Goal: Information Seeking & Learning: Learn about a topic

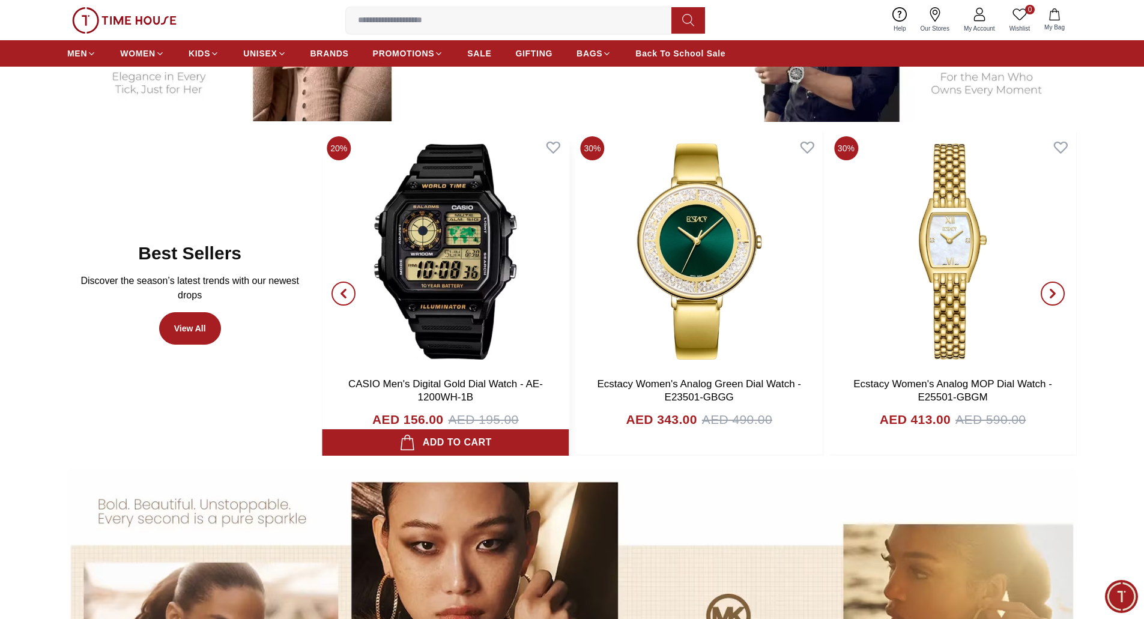
scroll to position [601, 0]
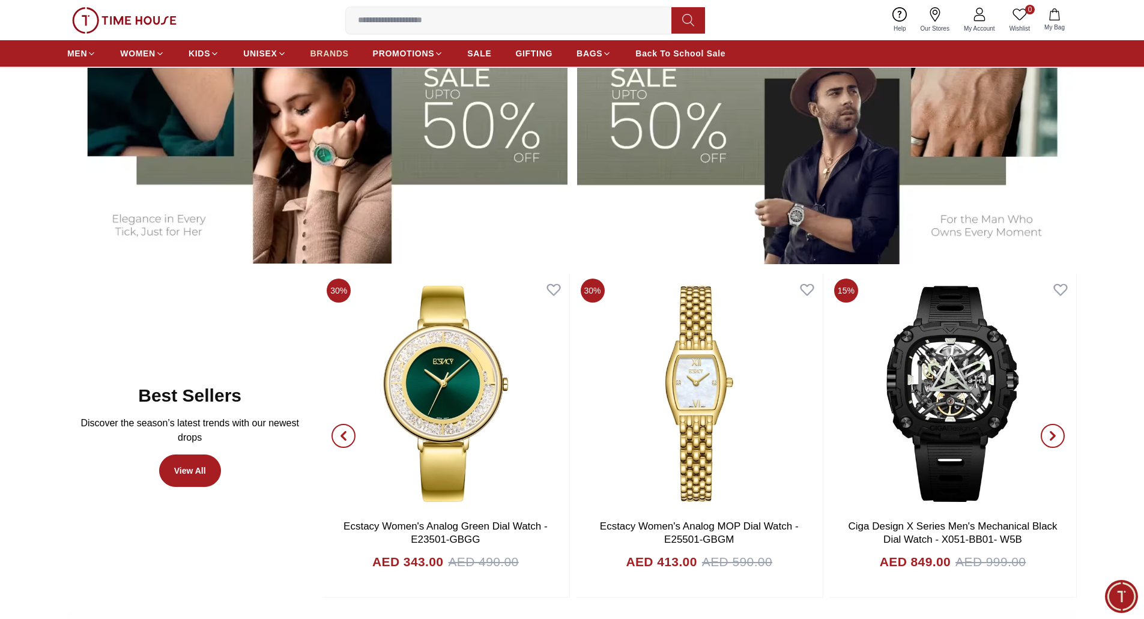
click at [329, 55] on span "BRANDS" at bounding box center [330, 53] width 38 height 12
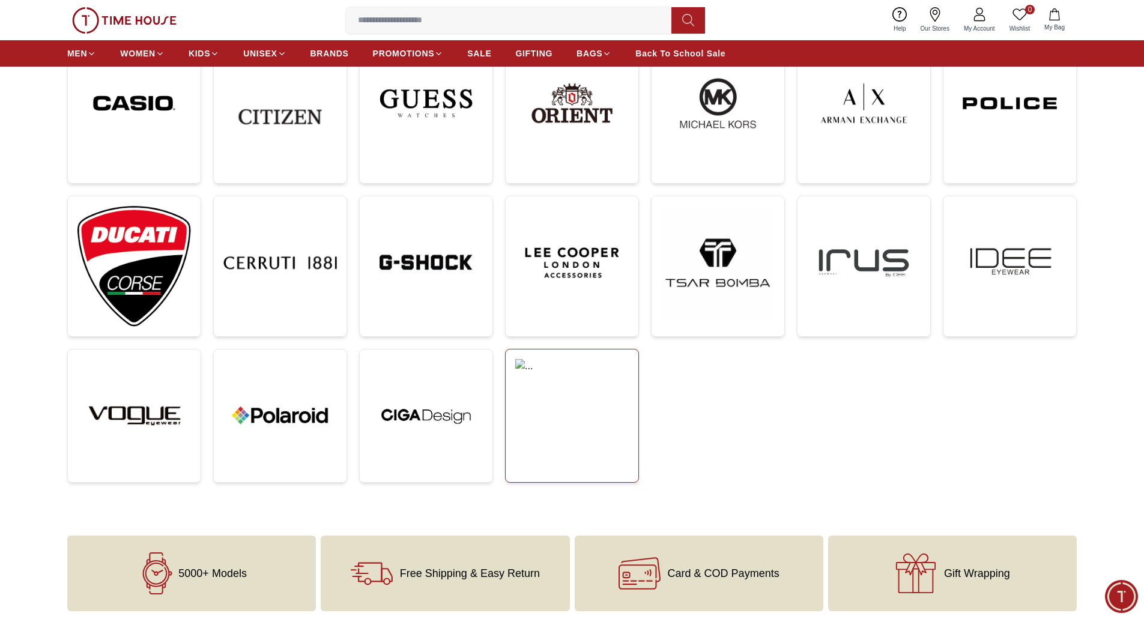
scroll to position [360, 0]
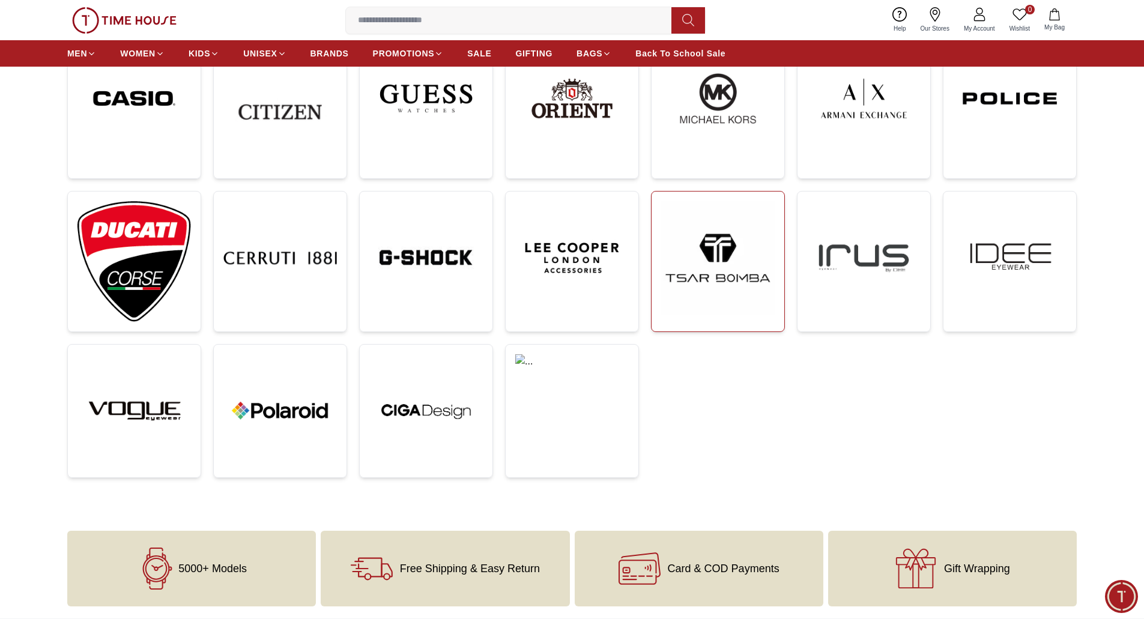
click at [737, 271] on img at bounding box center [718, 258] width 114 height 114
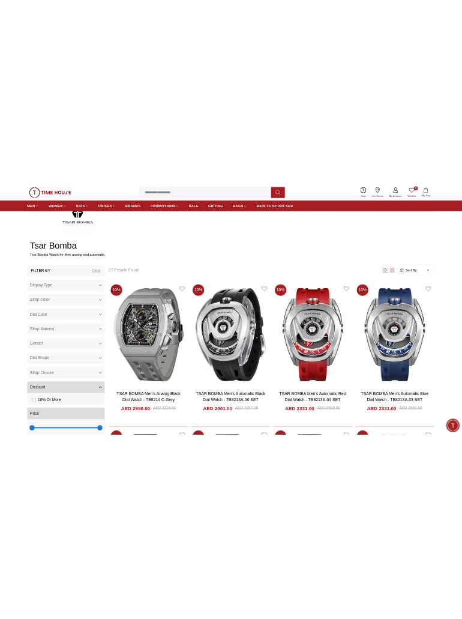
scroll to position [374, 0]
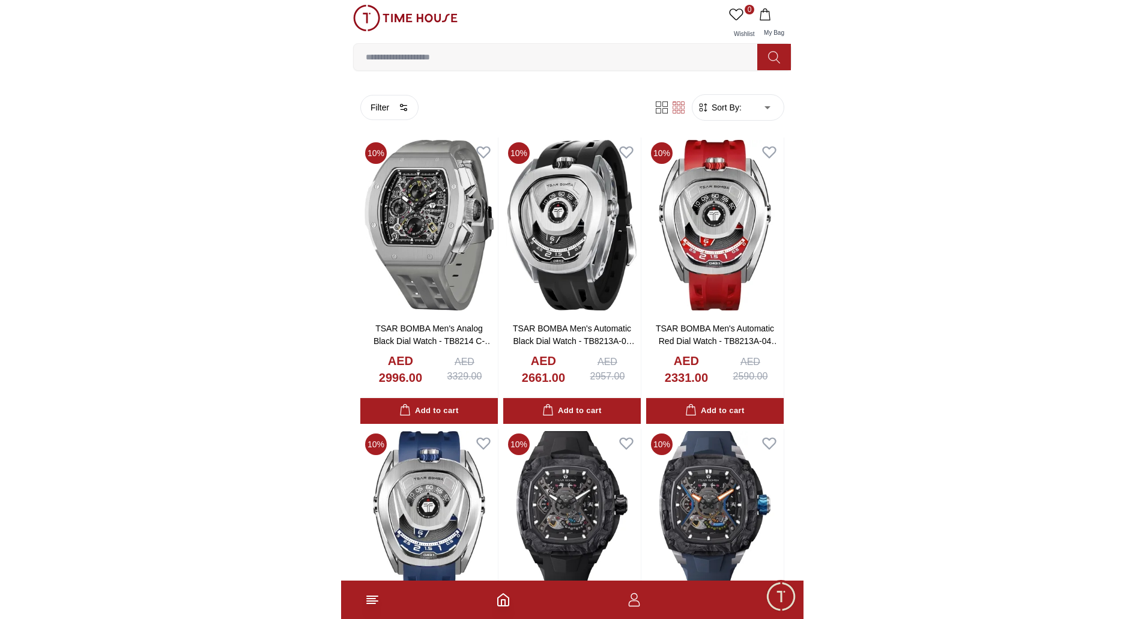
scroll to position [499, 0]
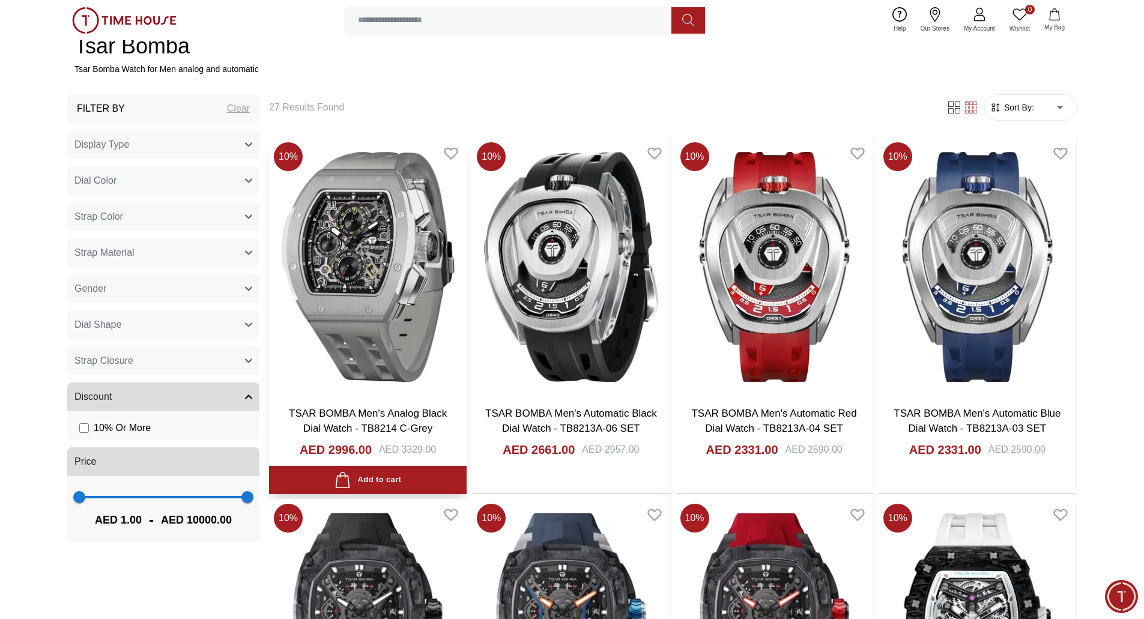
click at [390, 316] on img at bounding box center [368, 267] width 198 height 258
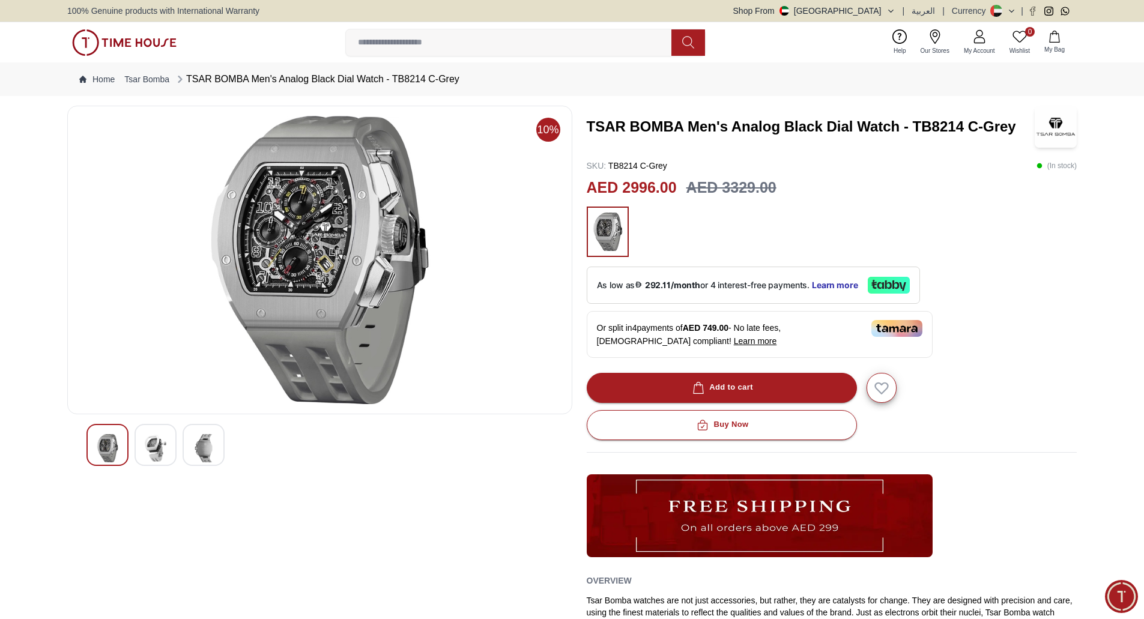
click at [169, 456] on div at bounding box center [156, 445] width 42 height 42
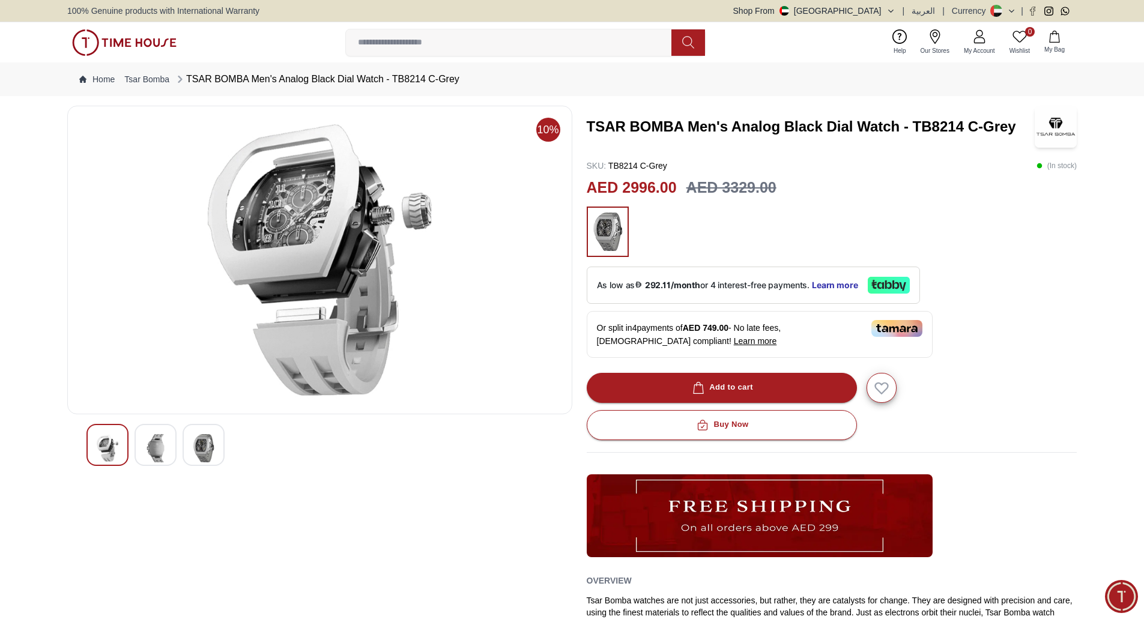
click at [169, 456] on div at bounding box center [156, 445] width 42 height 42
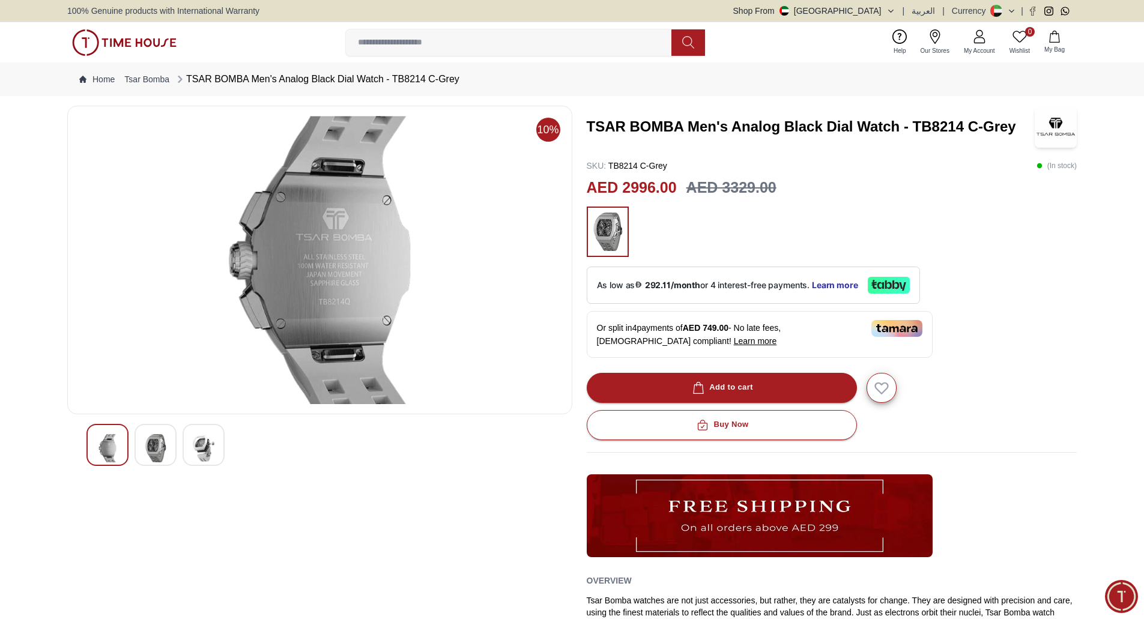
click at [187, 452] on div at bounding box center [204, 445] width 42 height 42
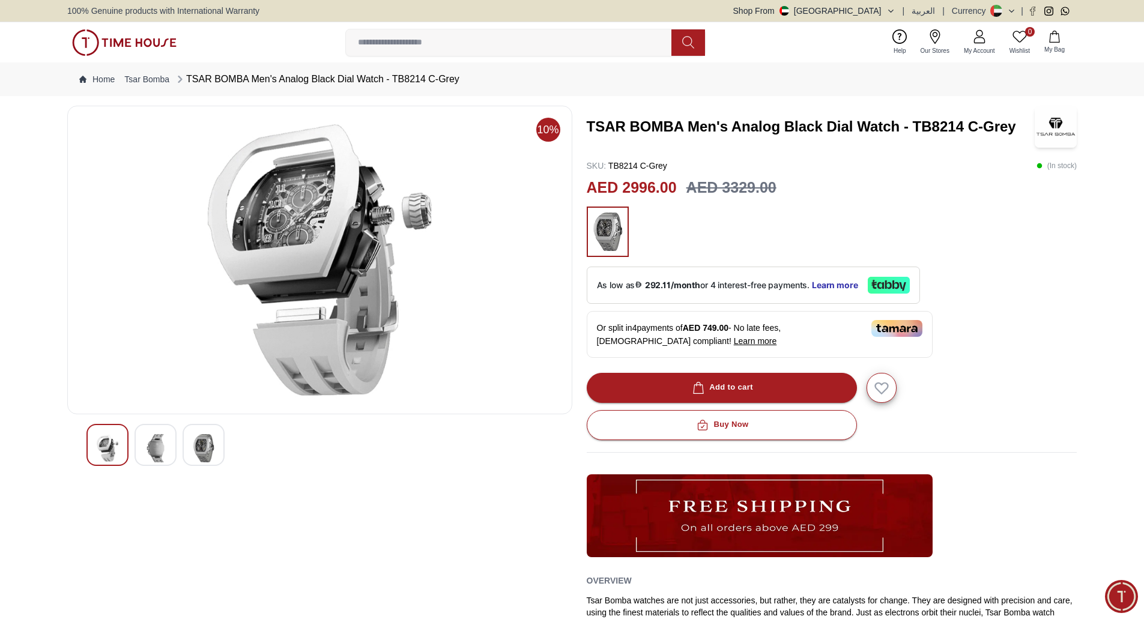
click at [141, 42] on img at bounding box center [124, 42] width 105 height 26
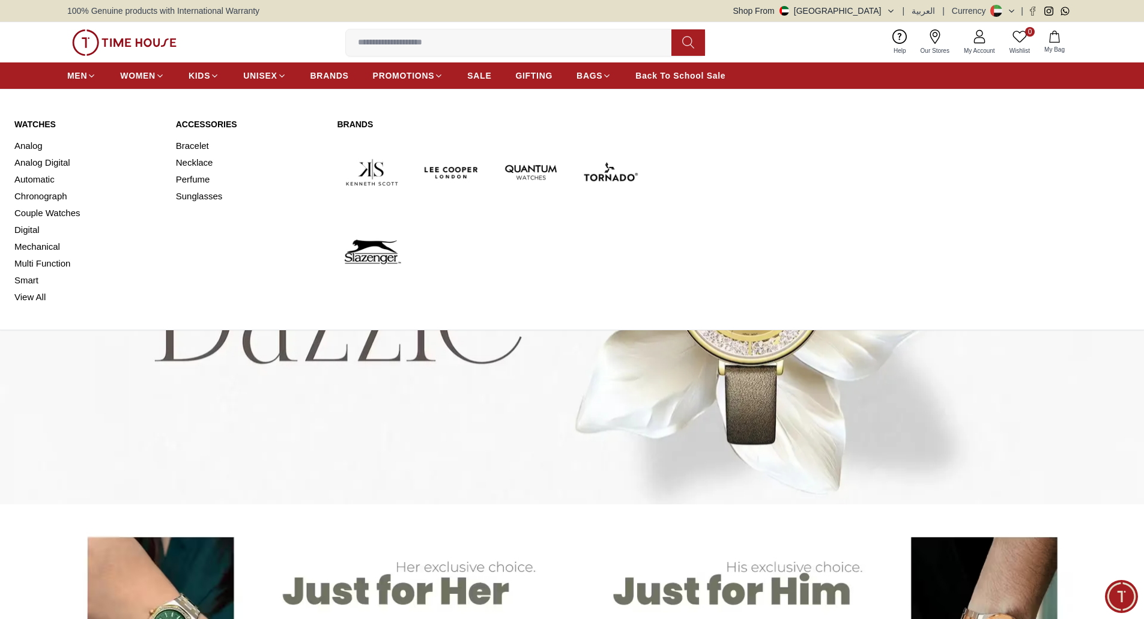
click at [33, 121] on link "Watches" at bounding box center [87, 124] width 147 height 12
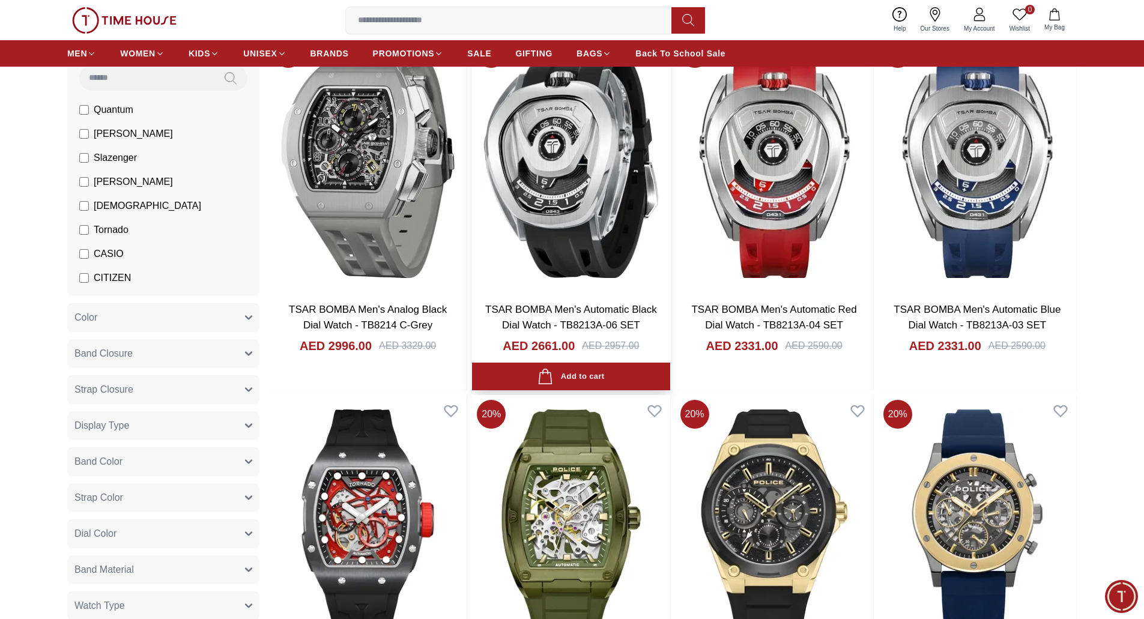
scroll to position [300, 0]
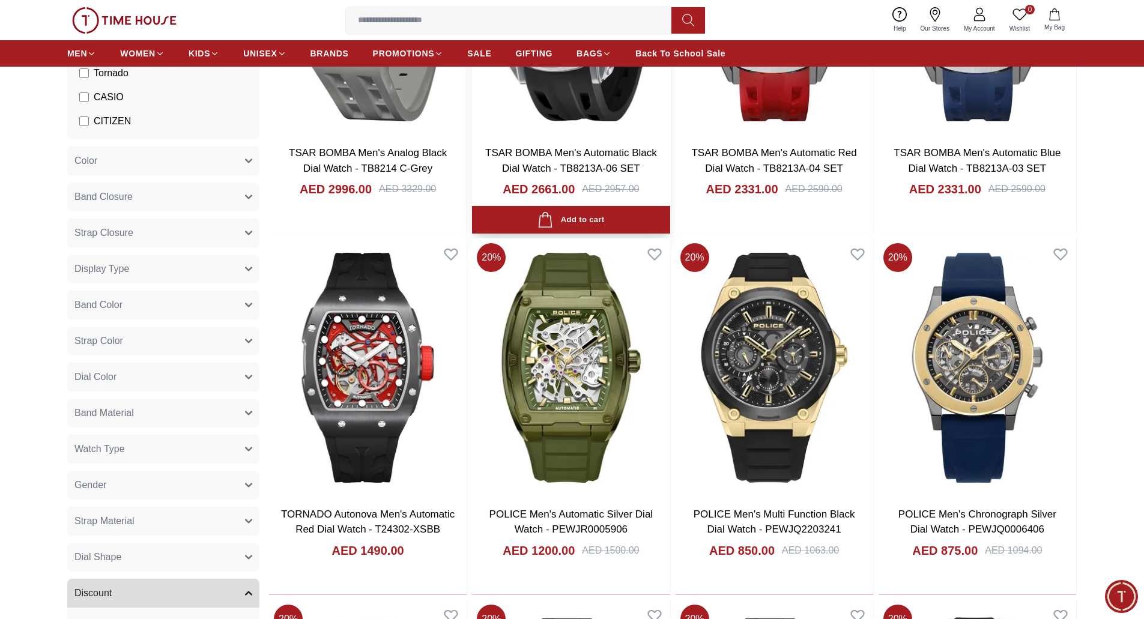
click at [538, 103] on img at bounding box center [571, 6] width 198 height 258
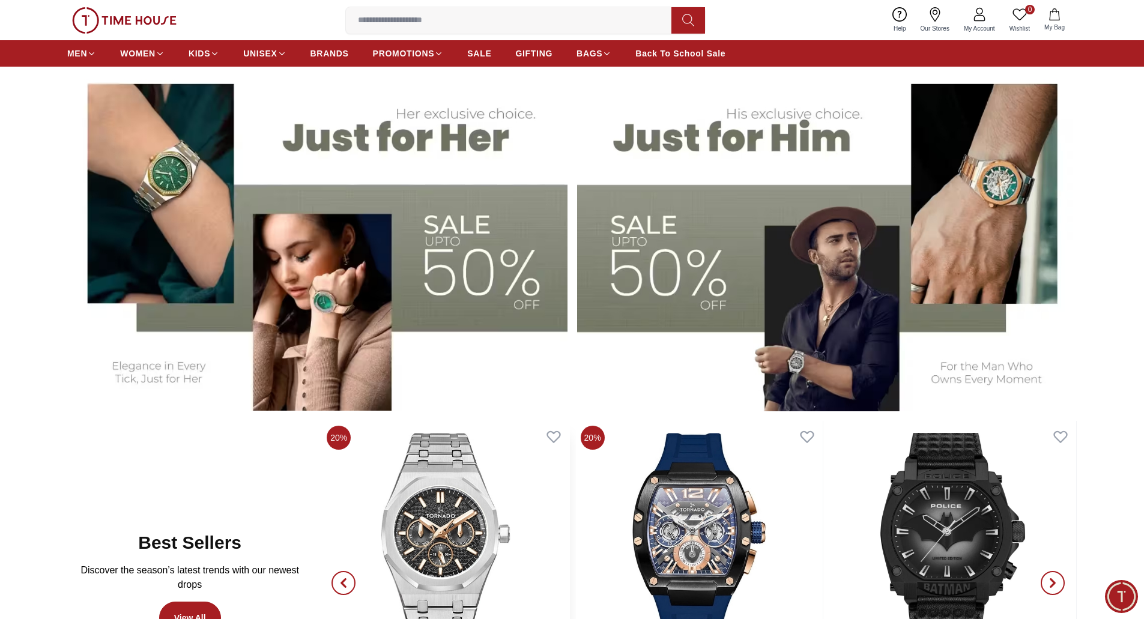
scroll to position [300, 0]
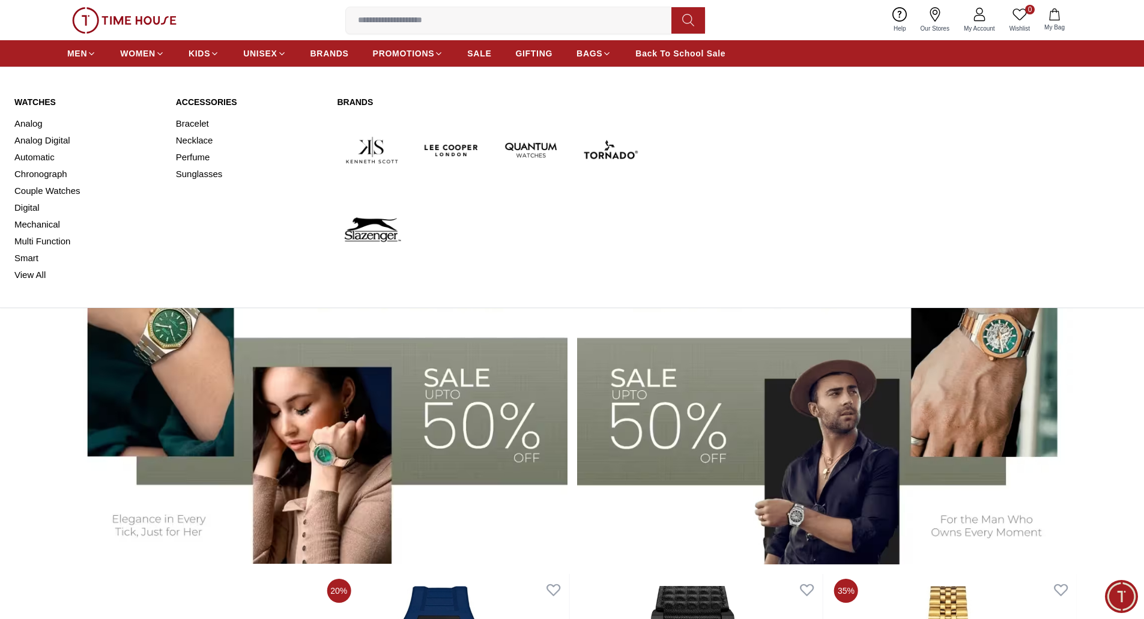
click at [32, 102] on link "Watches" at bounding box center [87, 102] width 147 height 12
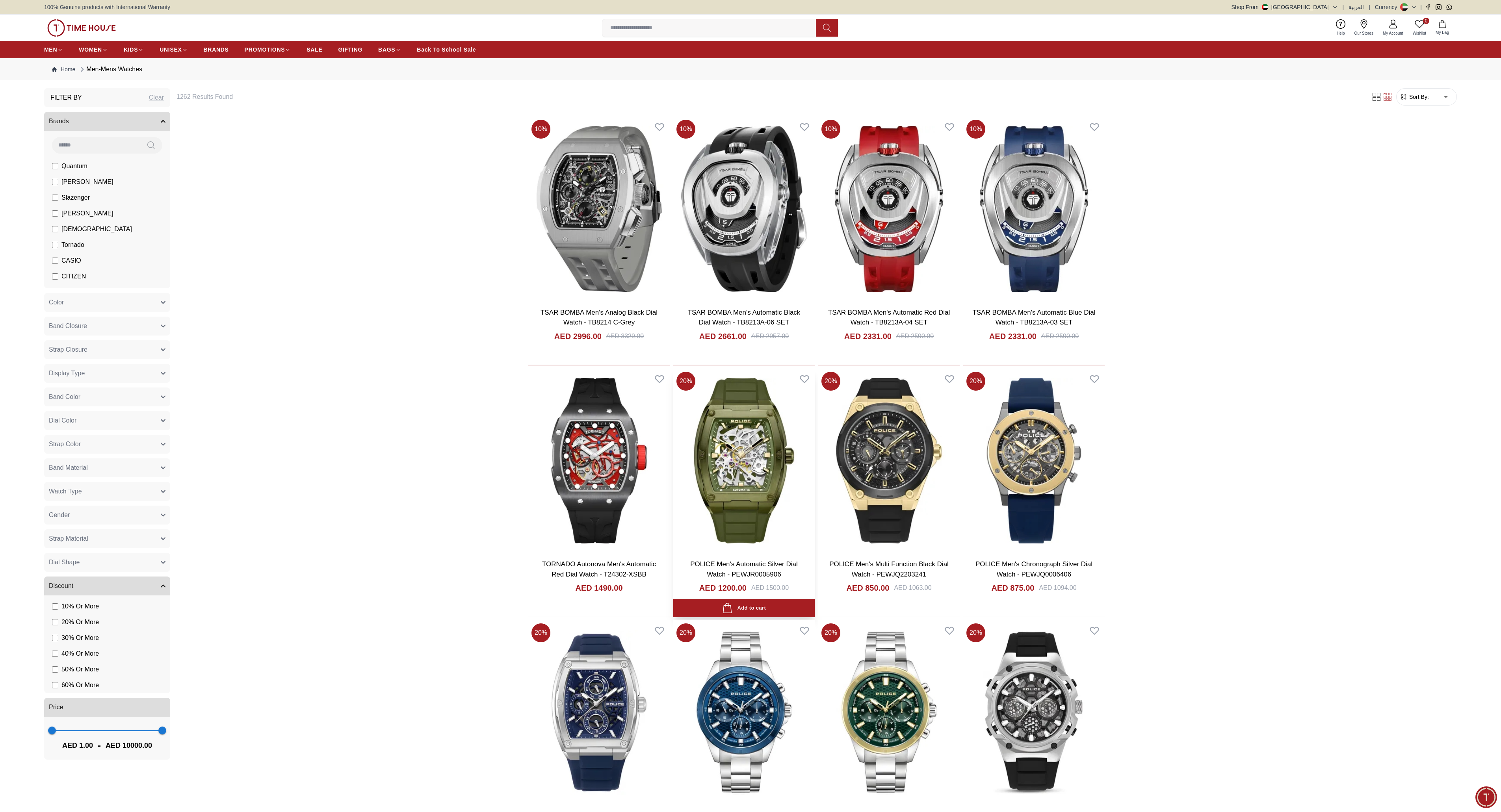
click at [722, 406] on img at bounding box center [744, 461] width 142 height 185
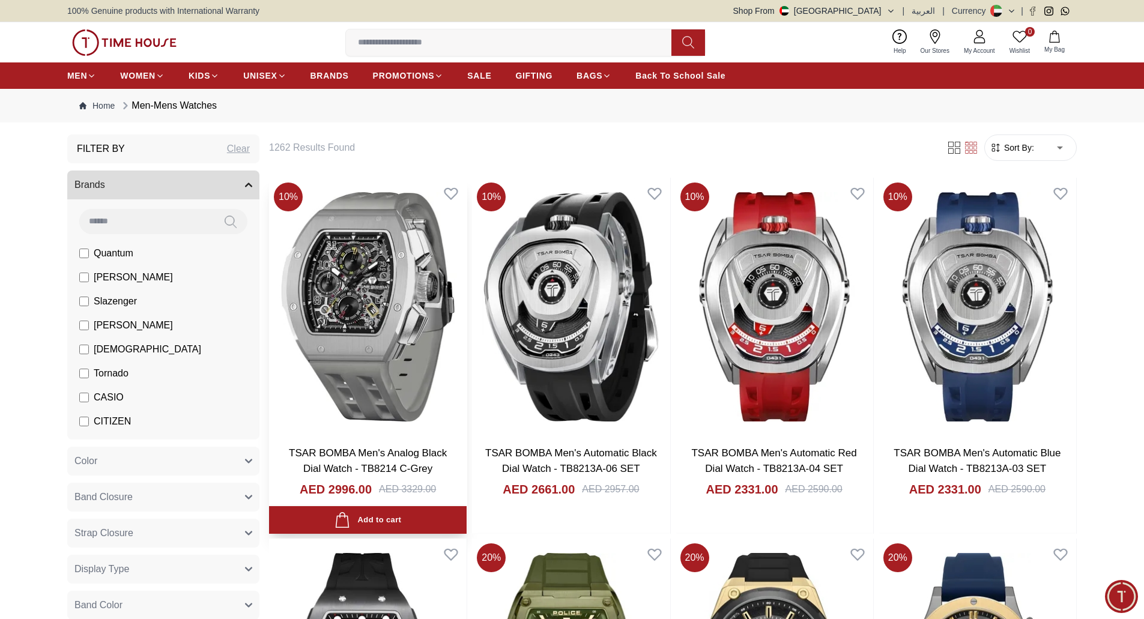
click at [368, 247] on img at bounding box center [368, 307] width 198 height 258
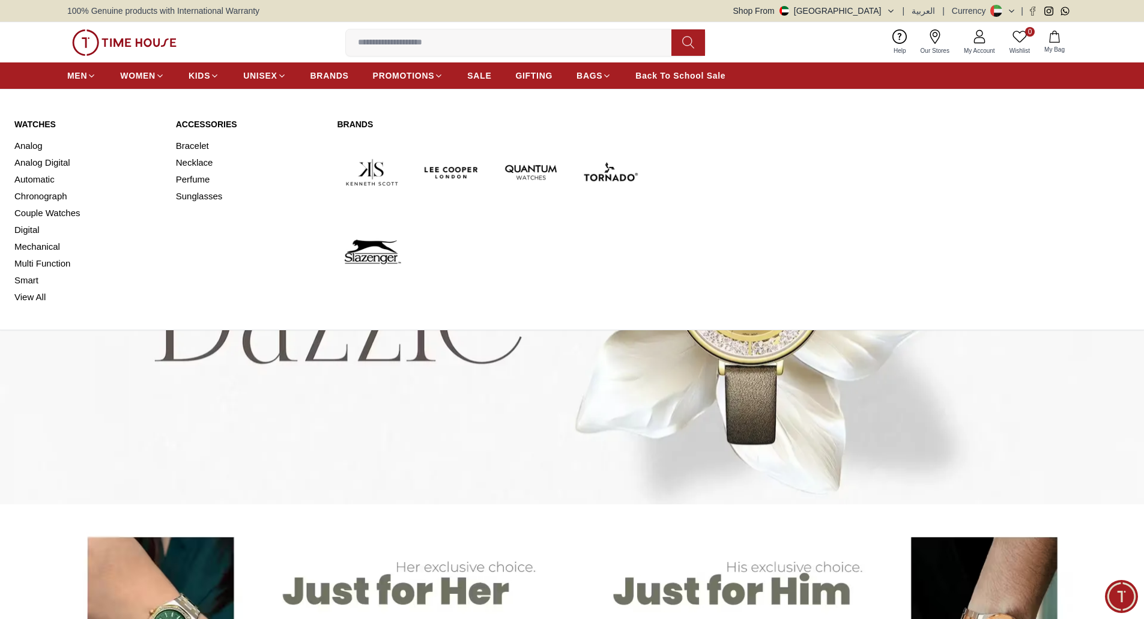
click at [28, 119] on link "Watches" at bounding box center [87, 124] width 147 height 12
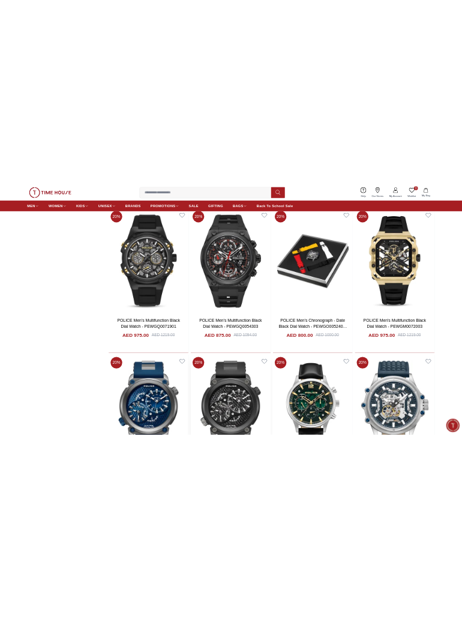
scroll to position [901, 0]
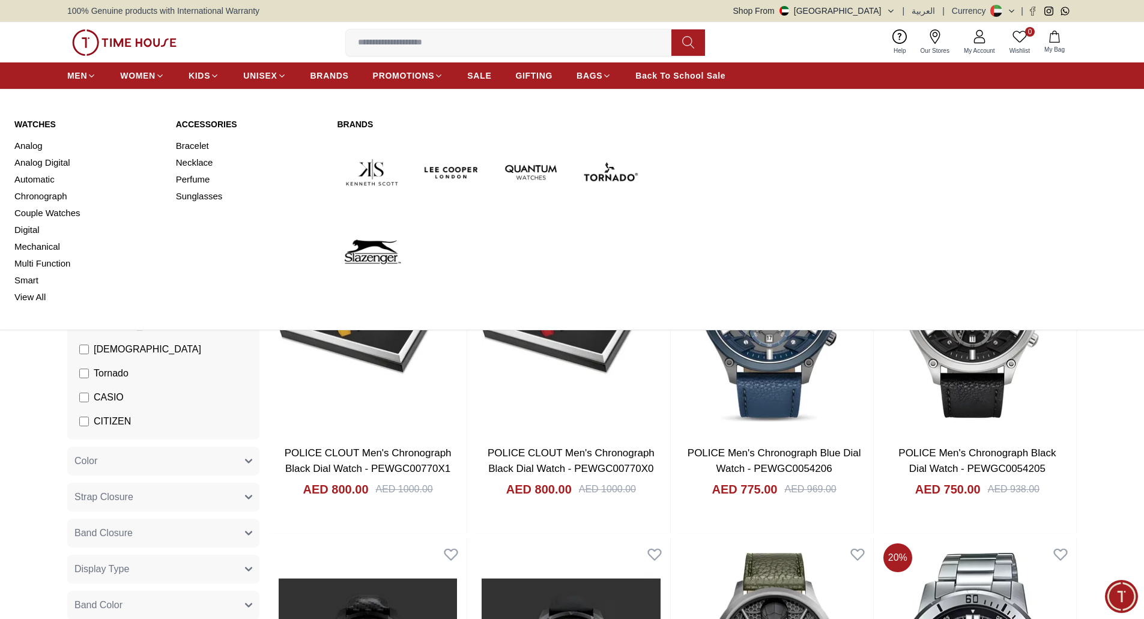
click at [29, 119] on div "Watches Analog Analog Digital Automatic Chronograph Couple Watches Digital Mech…" at bounding box center [572, 211] width 1144 height 235
click at [34, 125] on link "Watches" at bounding box center [87, 124] width 147 height 12
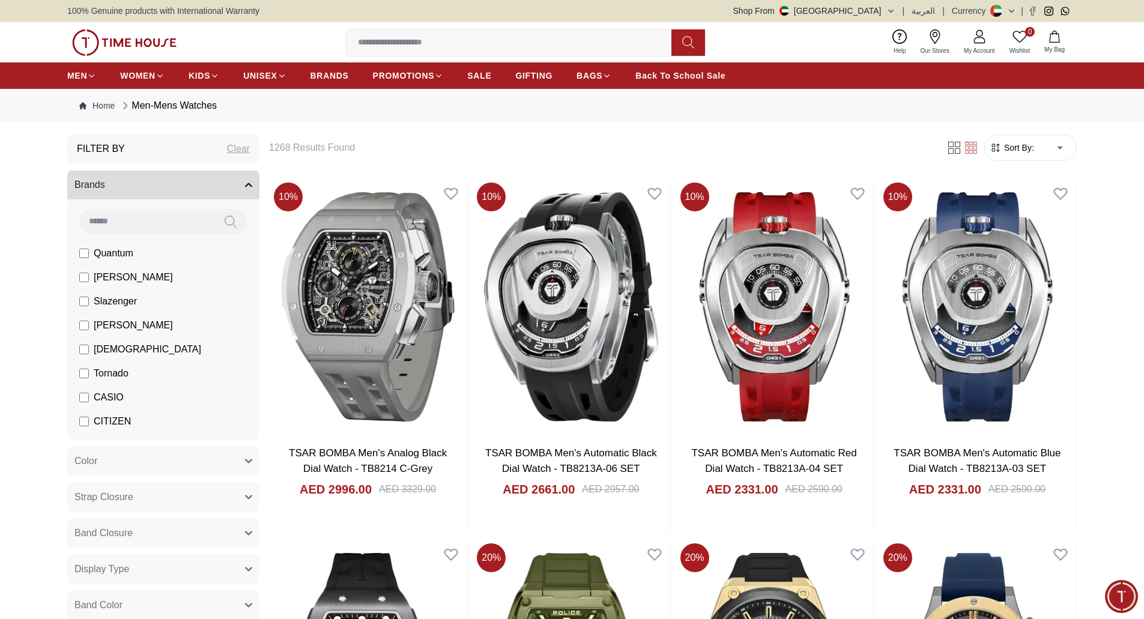
click at [893, 7] on icon "button" at bounding box center [891, 11] width 9 height 9
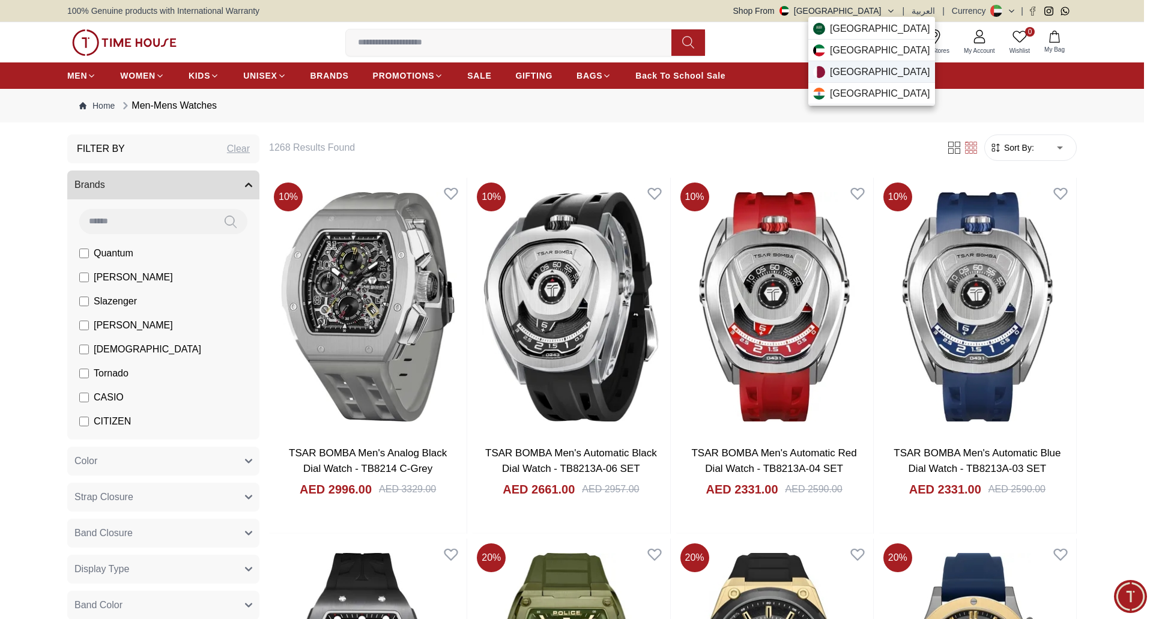
click at [843, 67] on span "Qatar" at bounding box center [880, 72] width 100 height 14
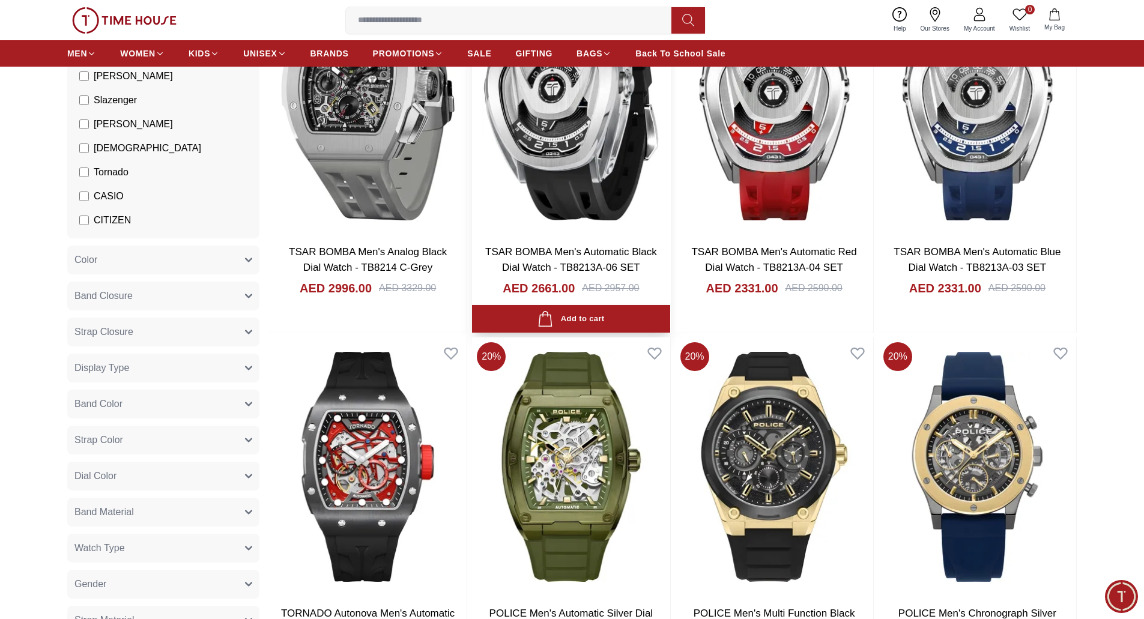
scroll to position [180, 0]
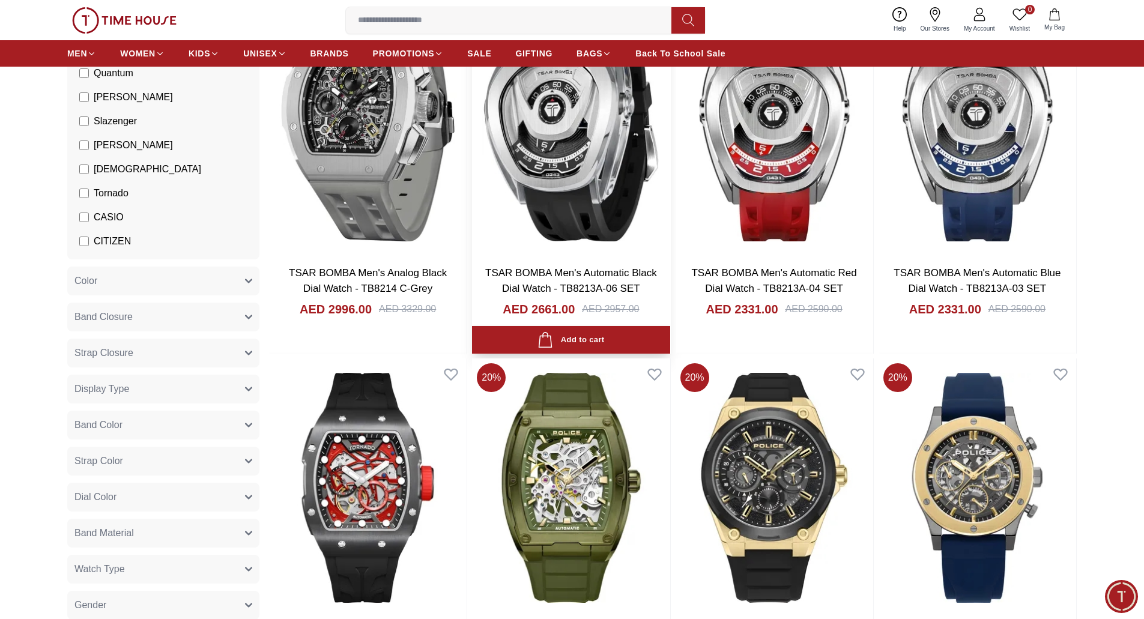
click at [562, 170] on img at bounding box center [571, 127] width 198 height 258
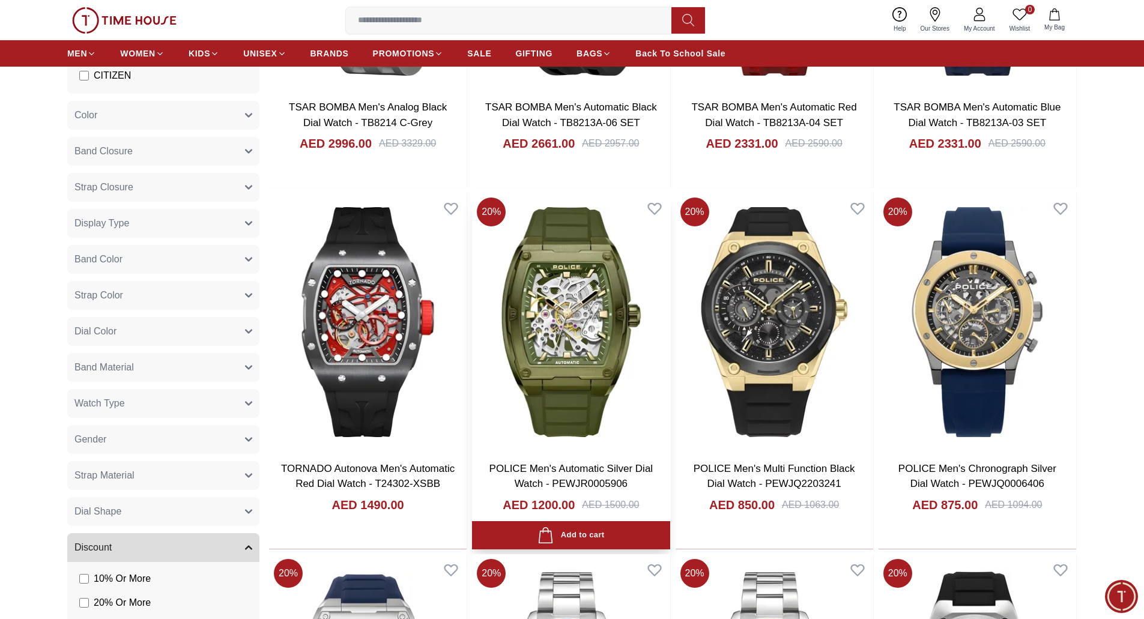
click at [584, 353] on img at bounding box center [571, 322] width 198 height 258
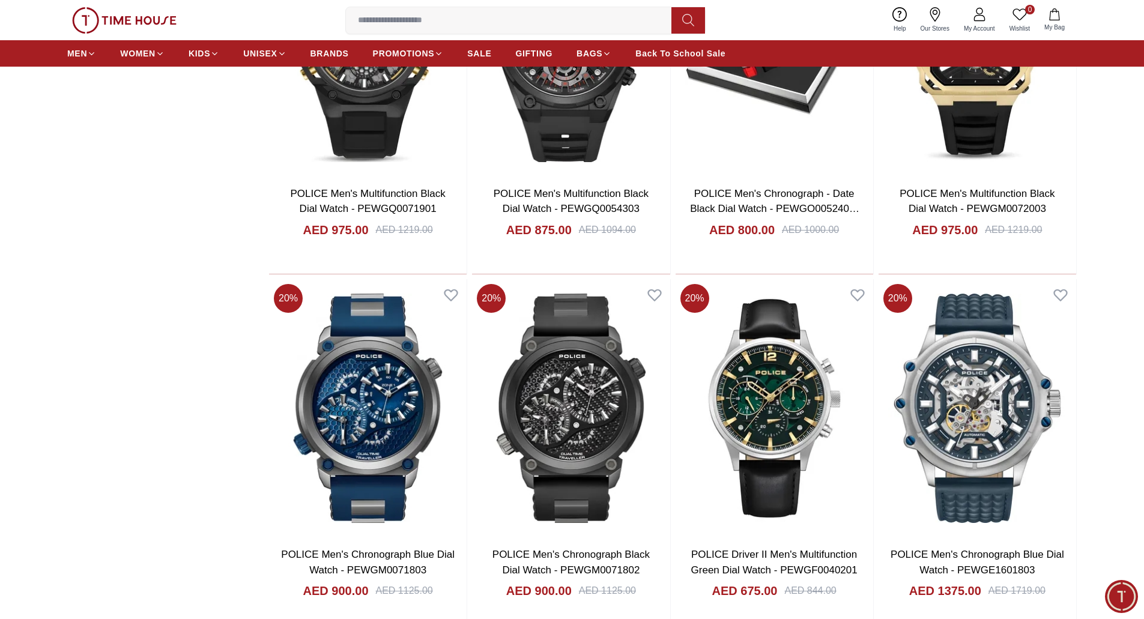
scroll to position [1413, 0]
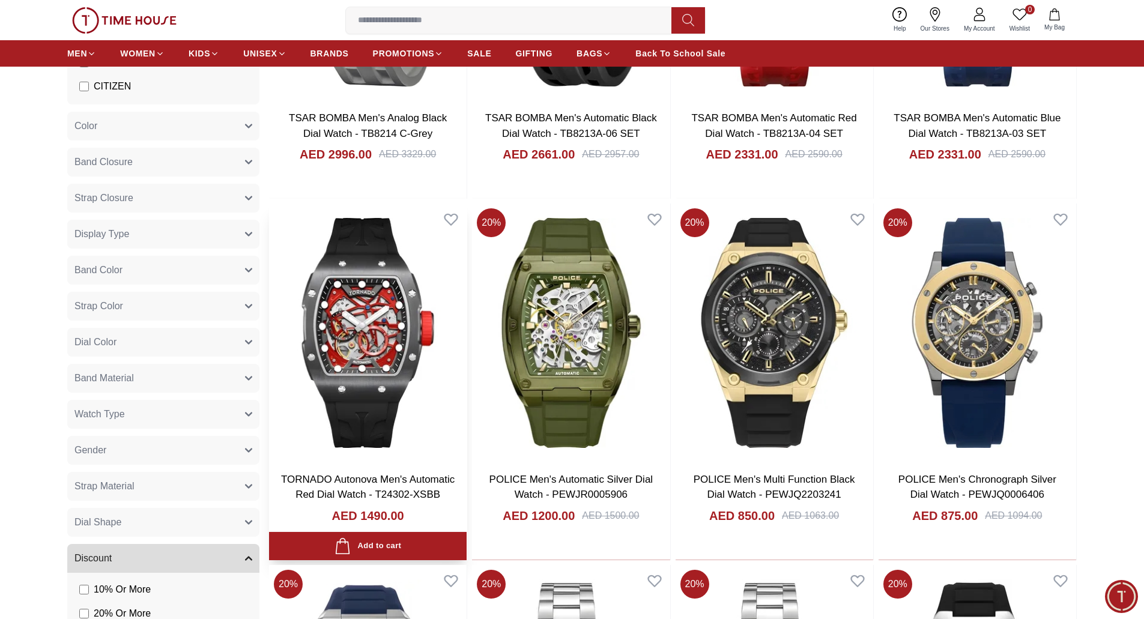
scroll to position [332, 0]
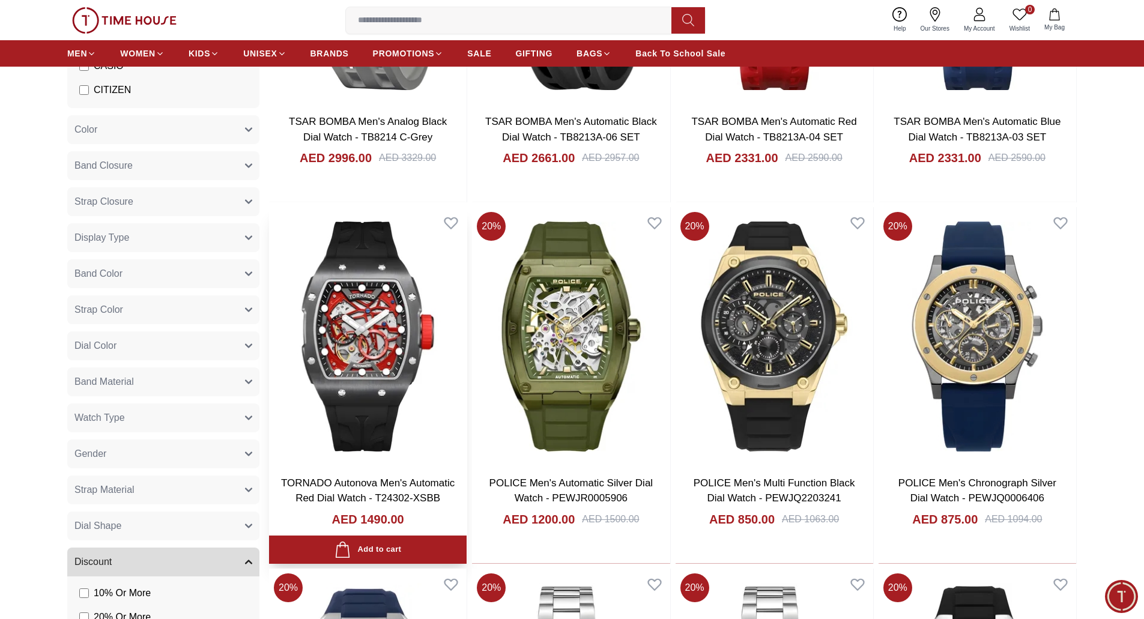
click at [364, 300] on img at bounding box center [368, 336] width 198 height 258
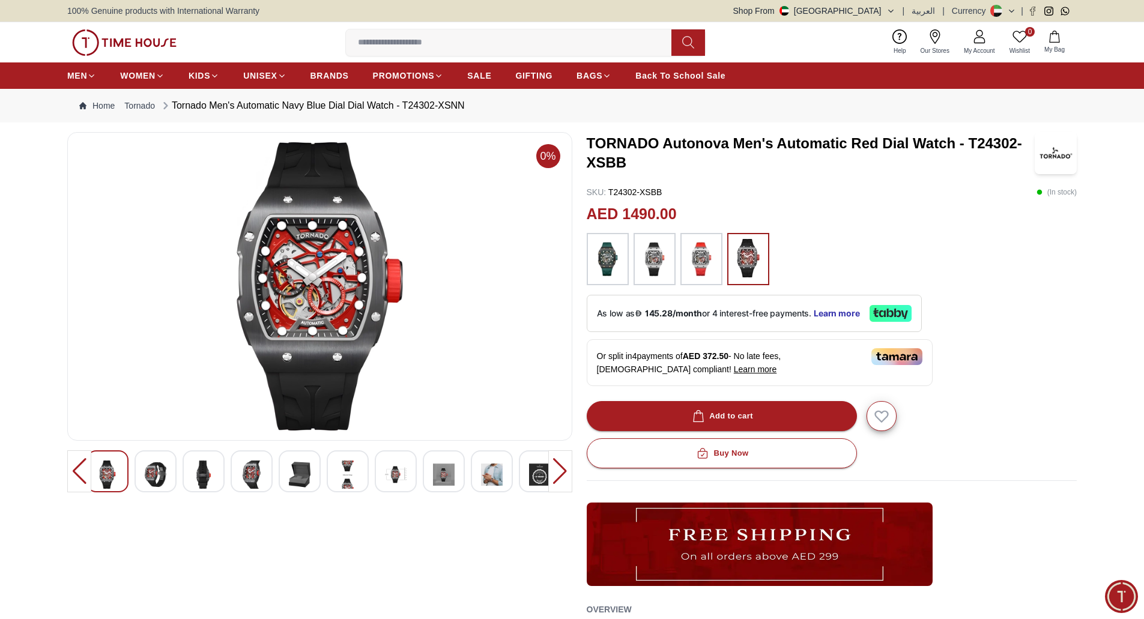
click at [126, 50] on img at bounding box center [124, 42] width 105 height 26
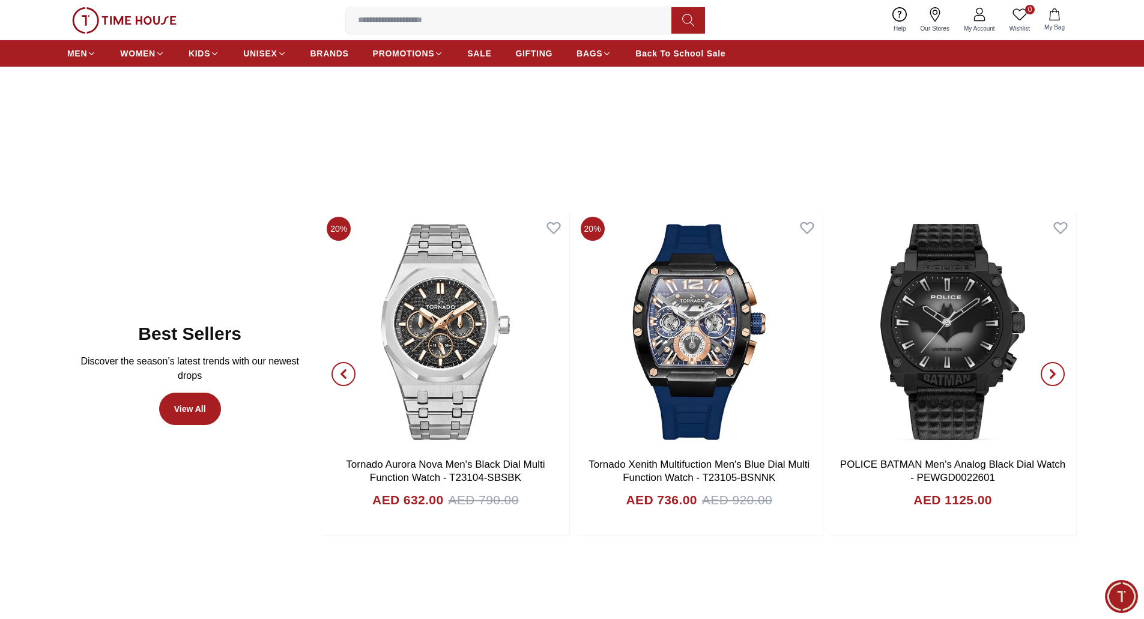
scroll to position [661, 0]
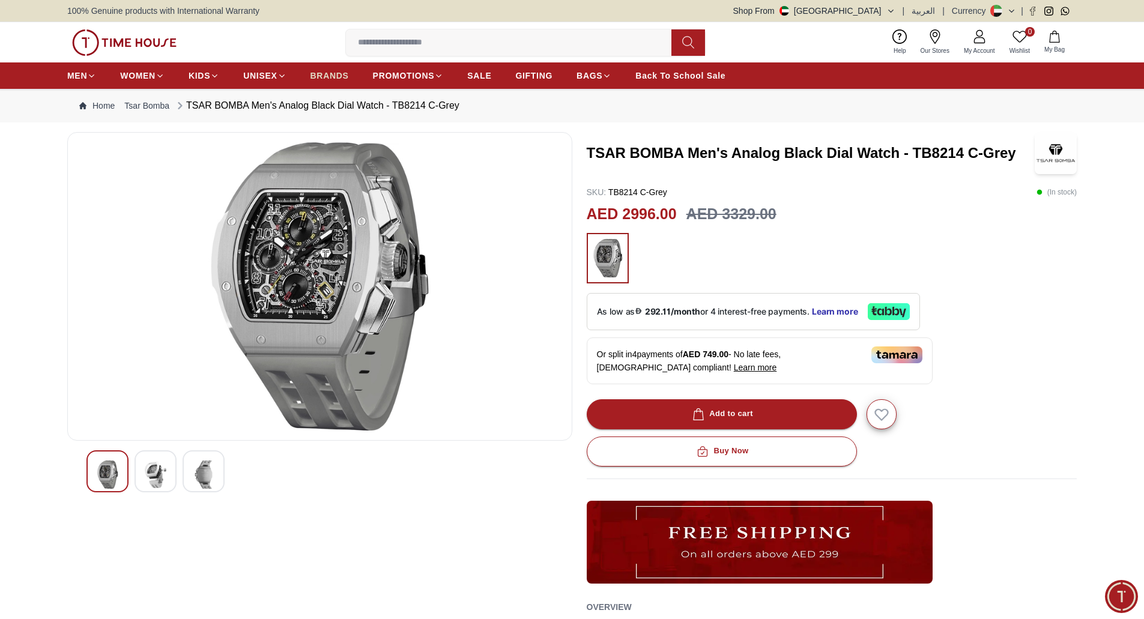
click at [327, 74] on span "BRANDS" at bounding box center [330, 76] width 38 height 12
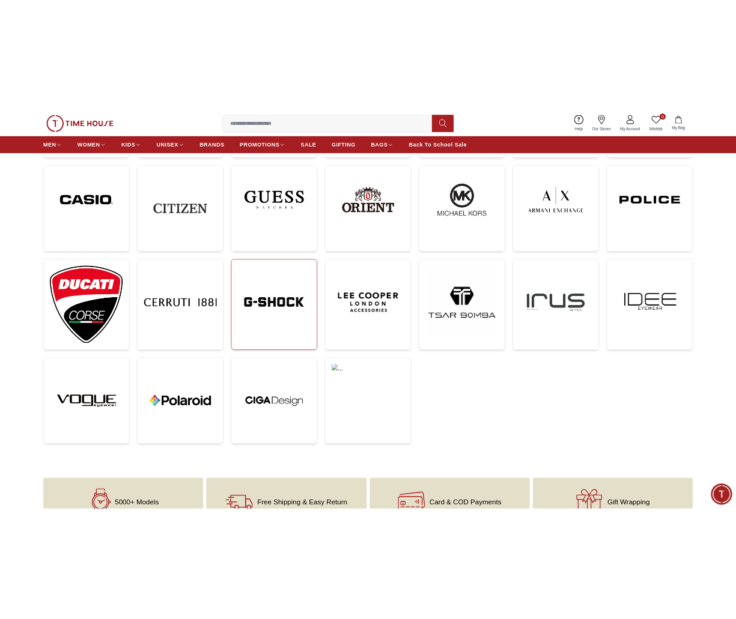
scroll to position [480, 0]
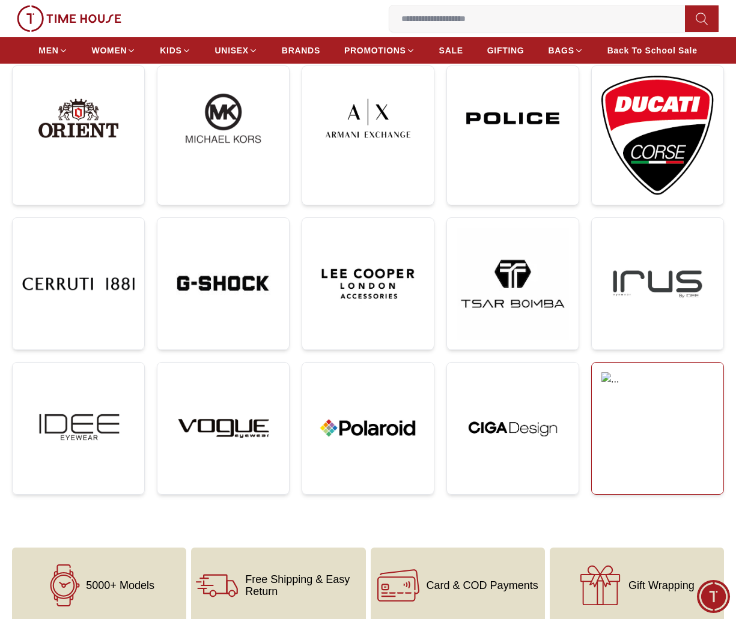
click at [659, 425] on img at bounding box center [657, 400] width 112 height 56
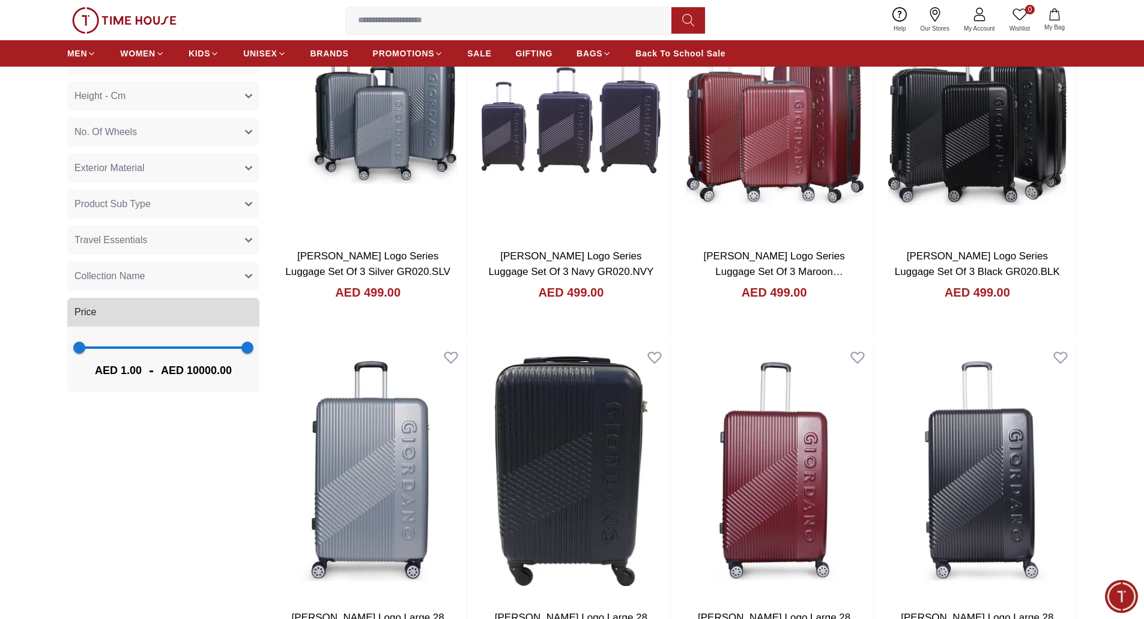
click at [136, 19] on img at bounding box center [124, 20] width 105 height 26
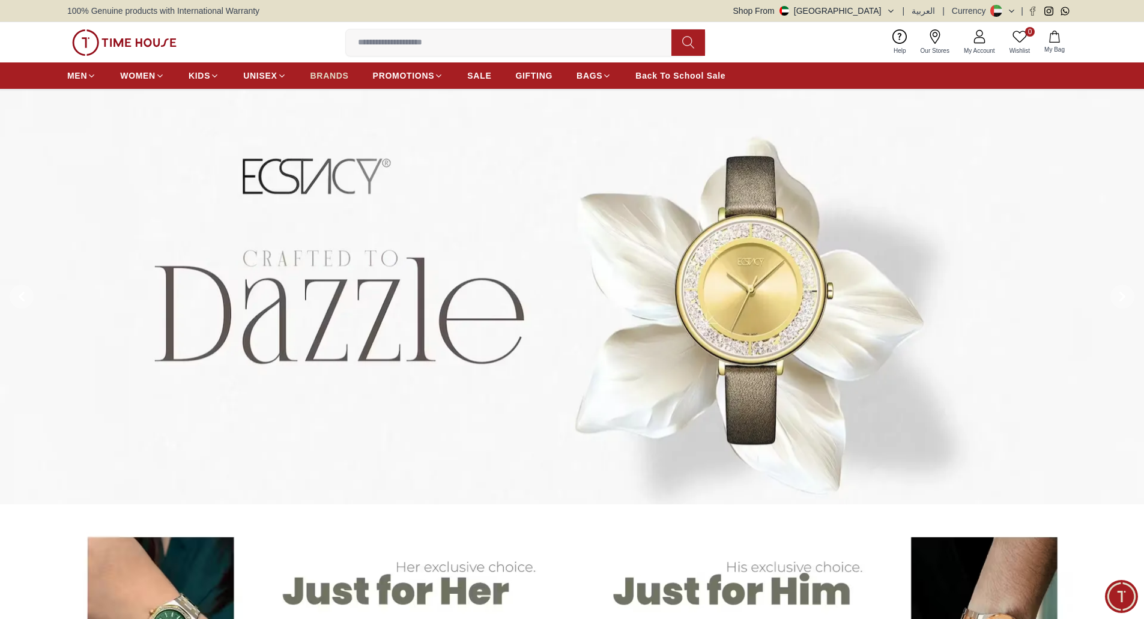
click at [323, 77] on span "BRANDS" at bounding box center [330, 76] width 38 height 12
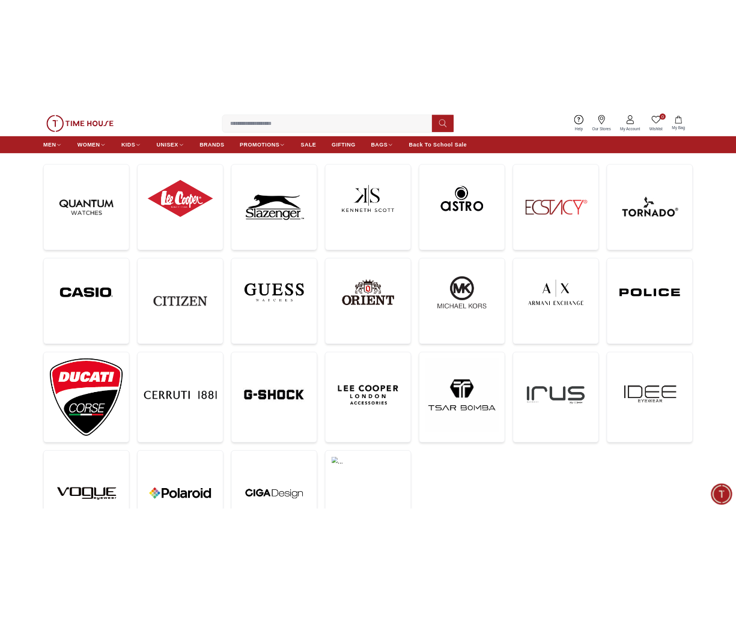
scroll to position [360, 0]
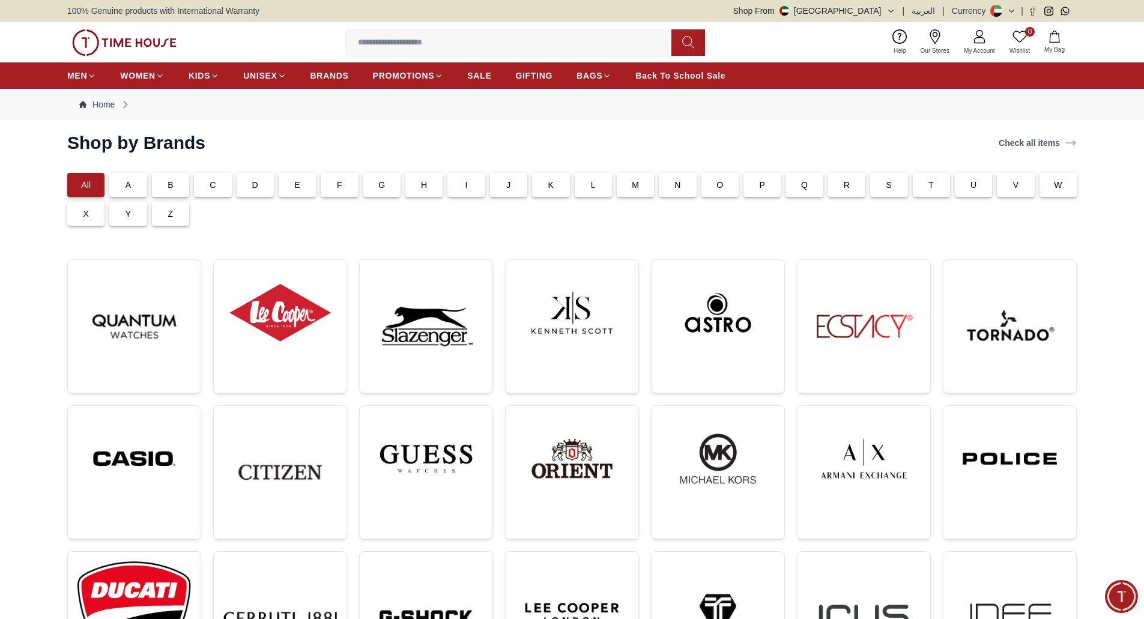
click at [162, 213] on div "Z" at bounding box center [170, 214] width 37 height 24
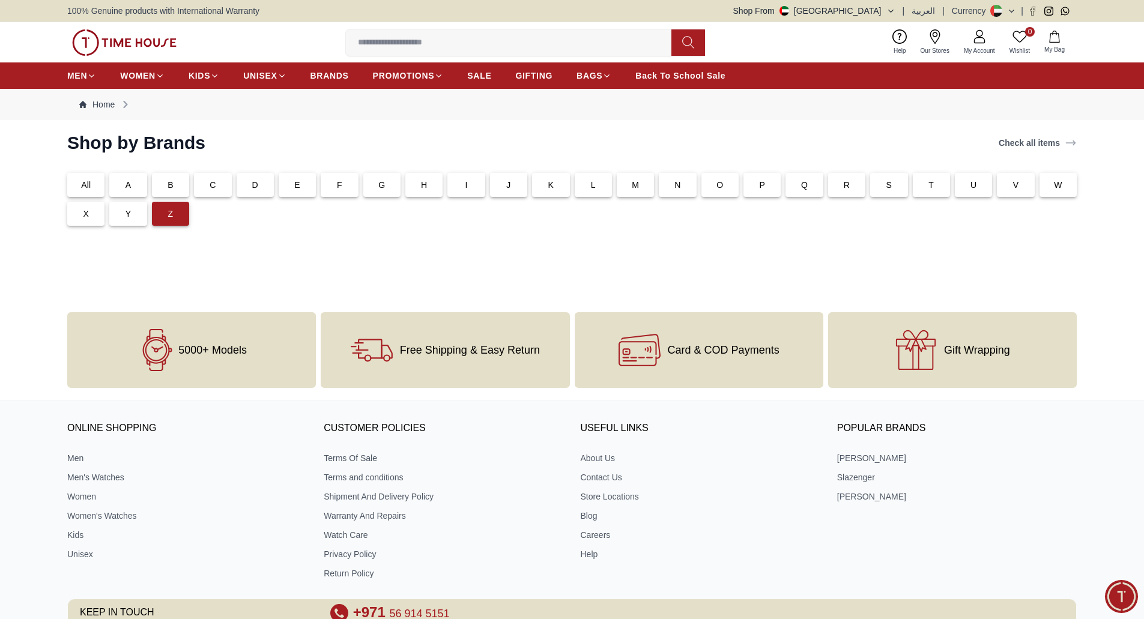
click at [169, 184] on p "B" at bounding box center [171, 185] width 6 height 12
click at [135, 38] on img at bounding box center [124, 42] width 105 height 26
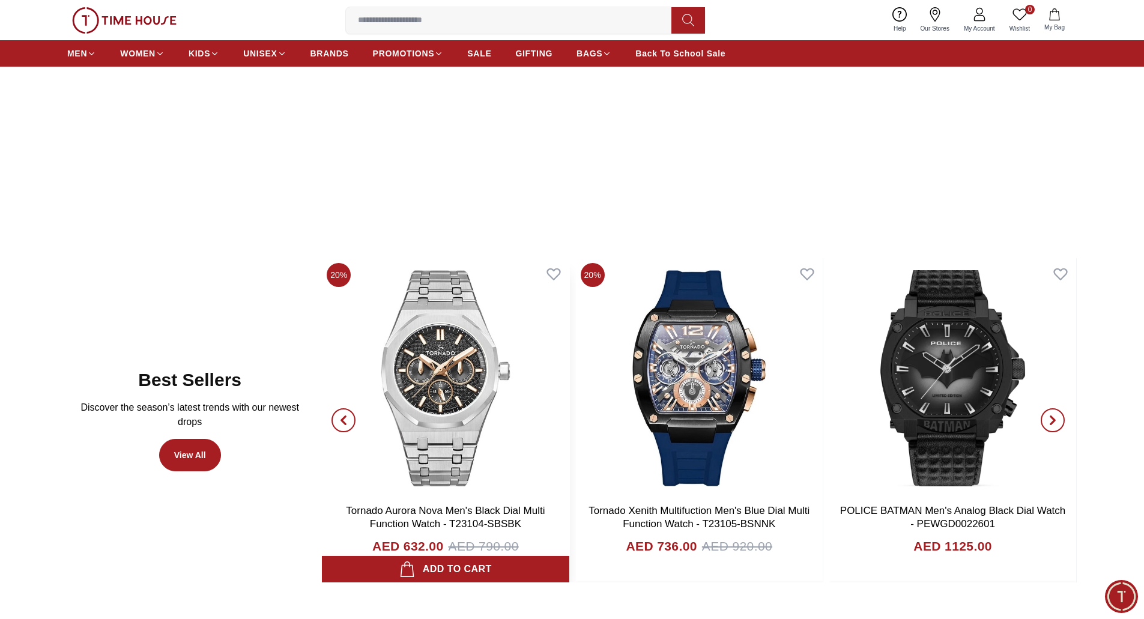
scroll to position [781, 0]
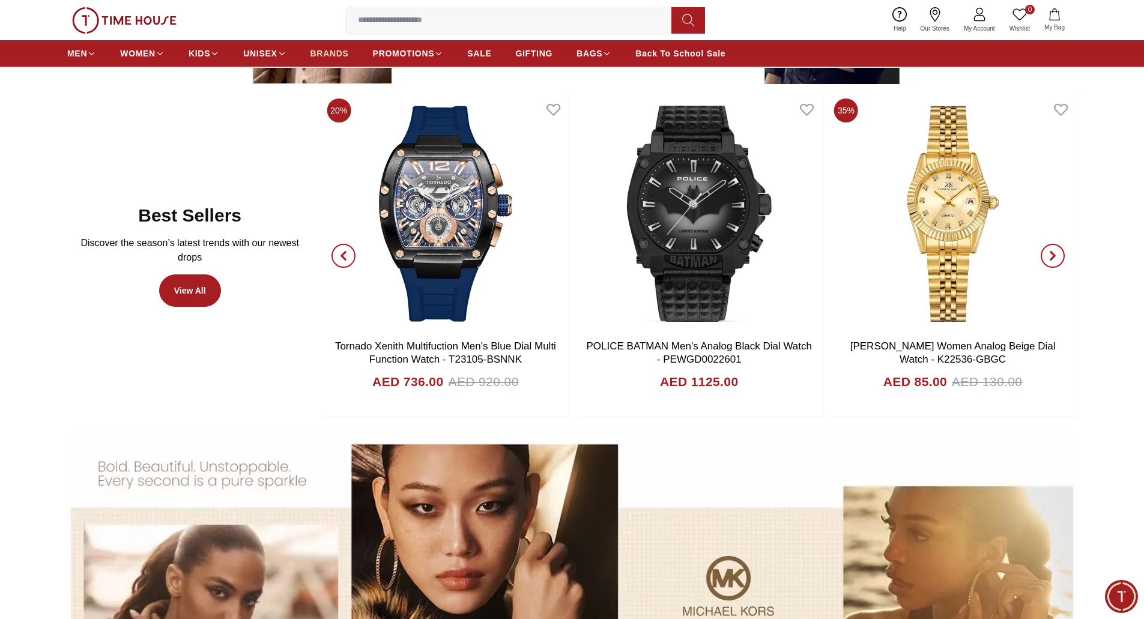
click at [335, 53] on span "BRANDS" at bounding box center [330, 53] width 38 height 12
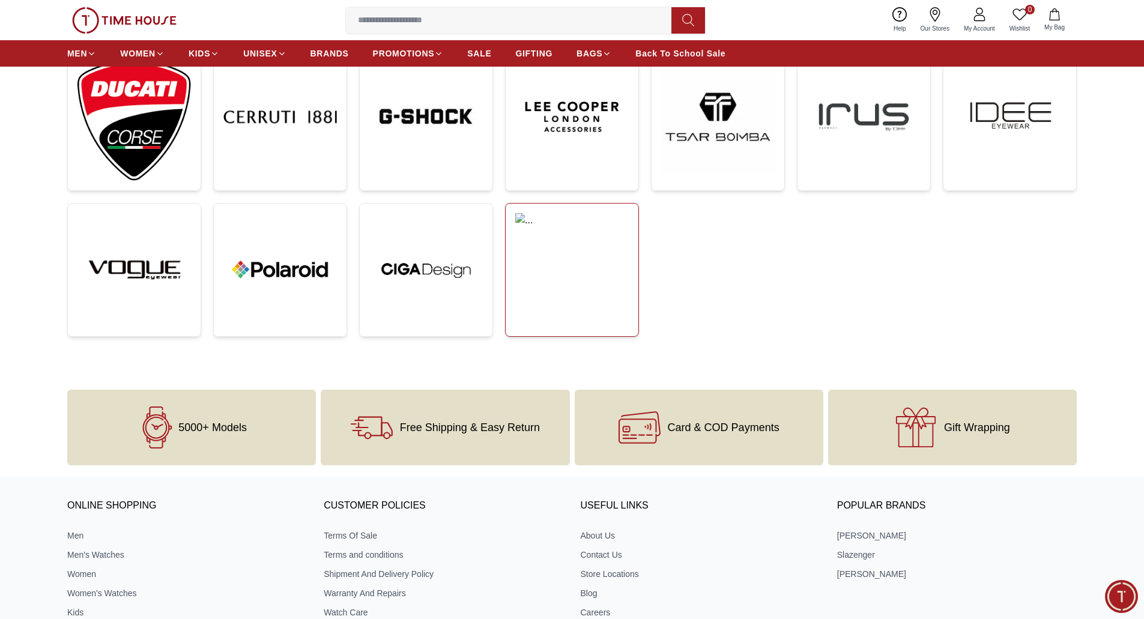
scroll to position [480, 0]
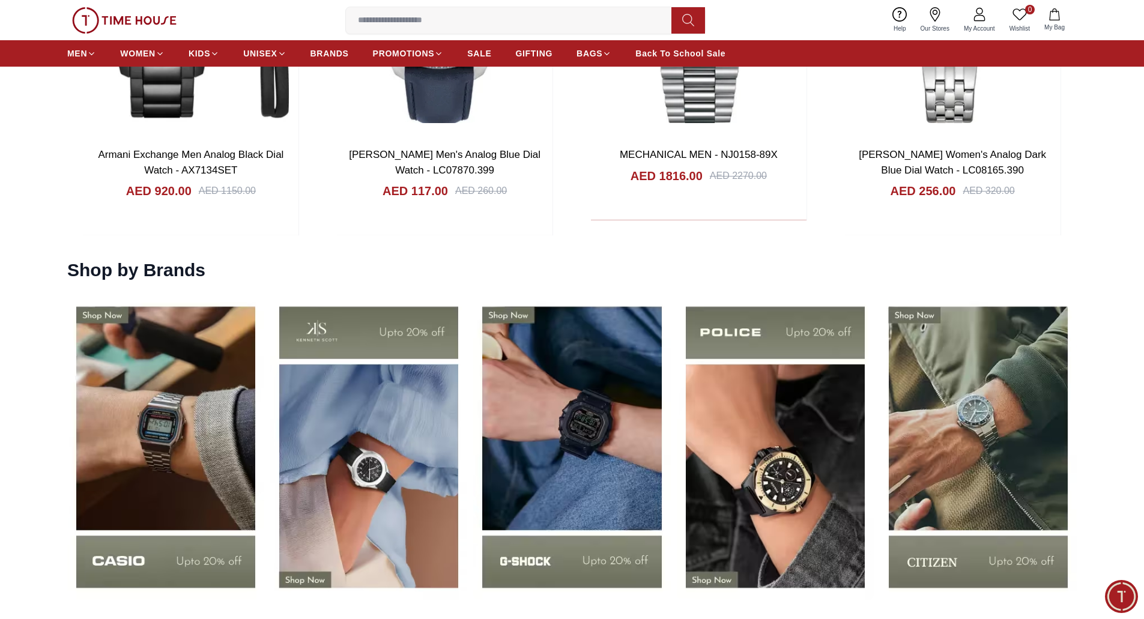
scroll to position [1922, 0]
